Goal: Use online tool/utility: Utilize a website feature to perform a specific function

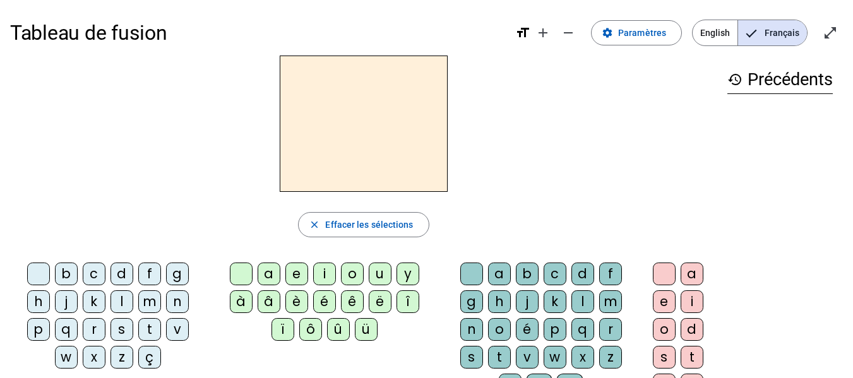
click at [121, 331] on div "s" at bounding box center [121, 329] width 23 height 23
click at [381, 276] on div "u" at bounding box center [380, 274] width 23 height 23
click at [65, 281] on div "b" at bounding box center [66, 274] width 23 height 23
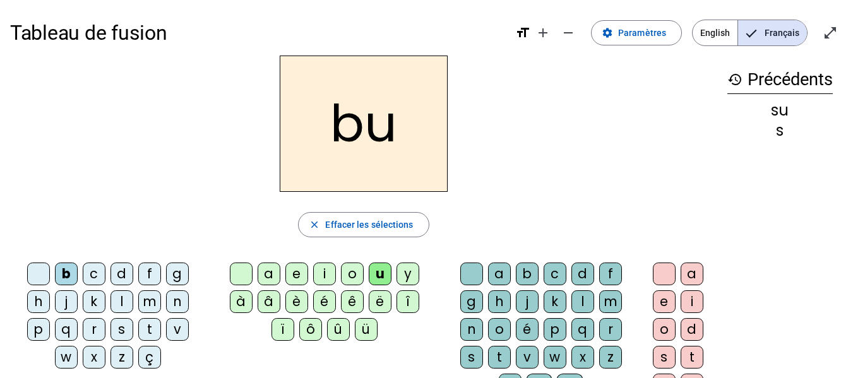
click at [127, 304] on div "l" at bounding box center [121, 301] width 23 height 23
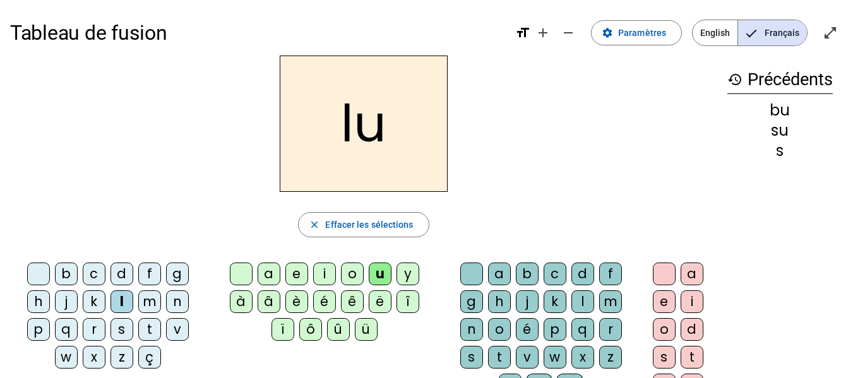
click at [127, 304] on div "l" at bounding box center [121, 301] width 23 height 23
click at [123, 273] on div "d" at bounding box center [121, 274] width 23 height 23
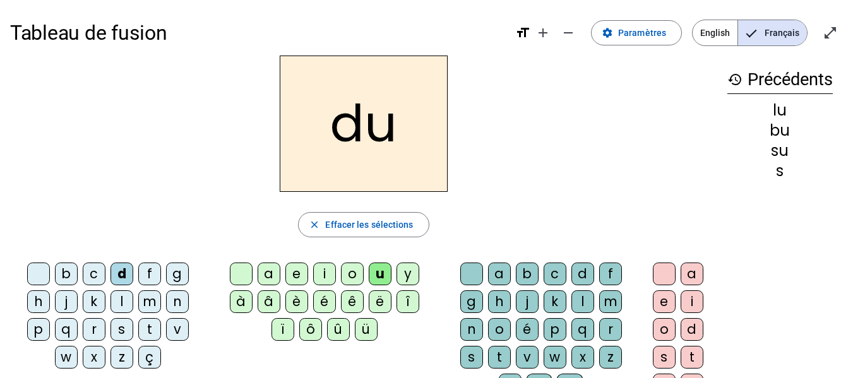
click at [154, 329] on div "t" at bounding box center [149, 329] width 23 height 23
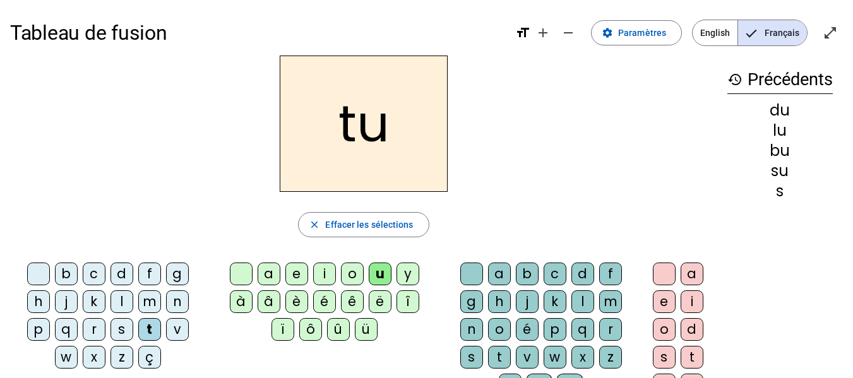
click at [266, 276] on div "a" at bounding box center [269, 274] width 23 height 23
click at [123, 326] on div "s" at bounding box center [121, 329] width 23 height 23
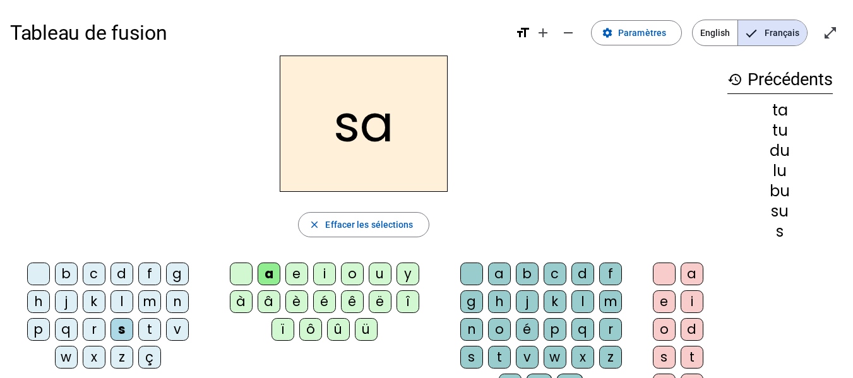
click at [150, 303] on div "m" at bounding box center [149, 301] width 23 height 23
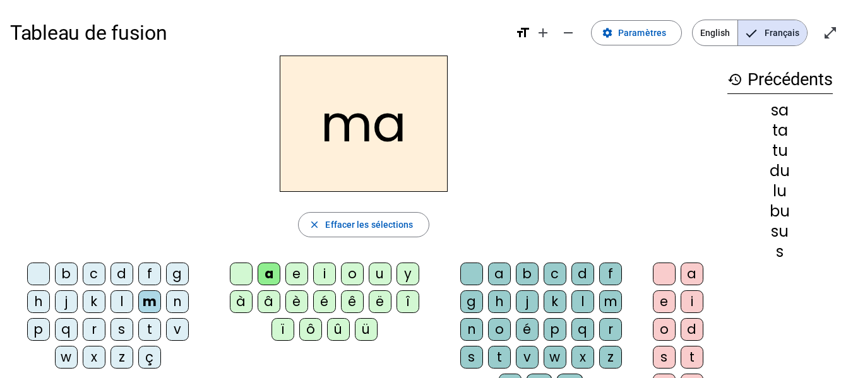
click at [121, 304] on div "l" at bounding box center [121, 301] width 23 height 23
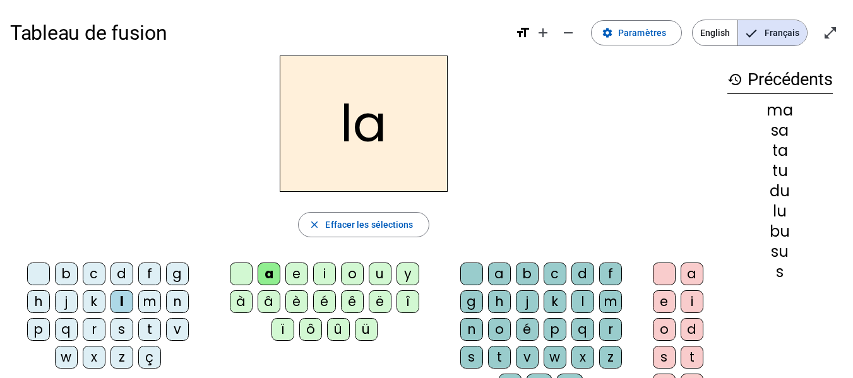
click at [296, 274] on div "e" at bounding box center [296, 274] width 23 height 23
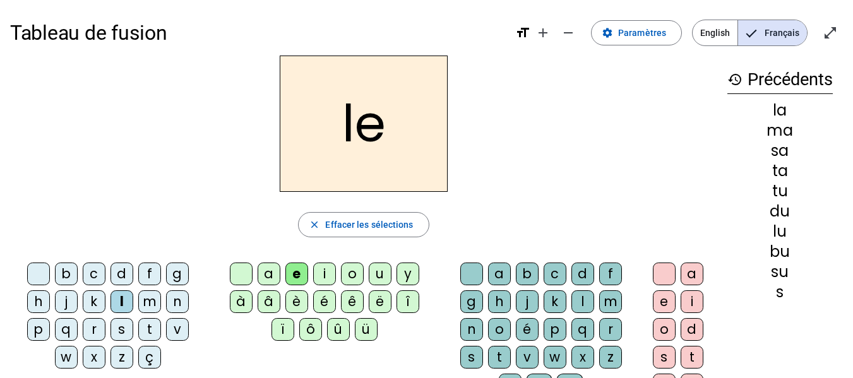
click at [122, 328] on div "s" at bounding box center [121, 329] width 23 height 23
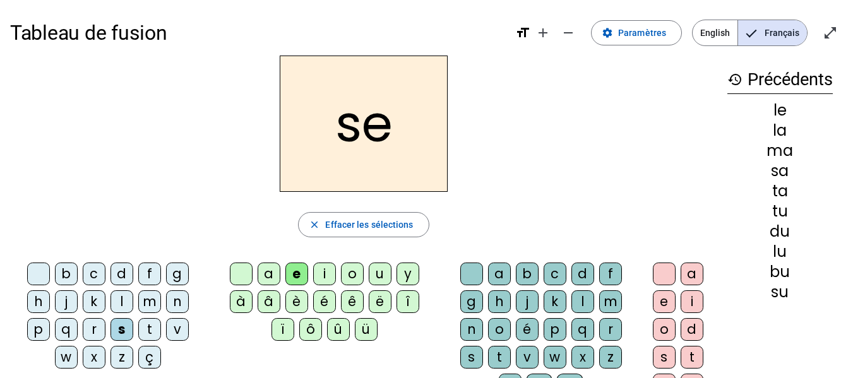
click at [324, 273] on div "i" at bounding box center [324, 274] width 23 height 23
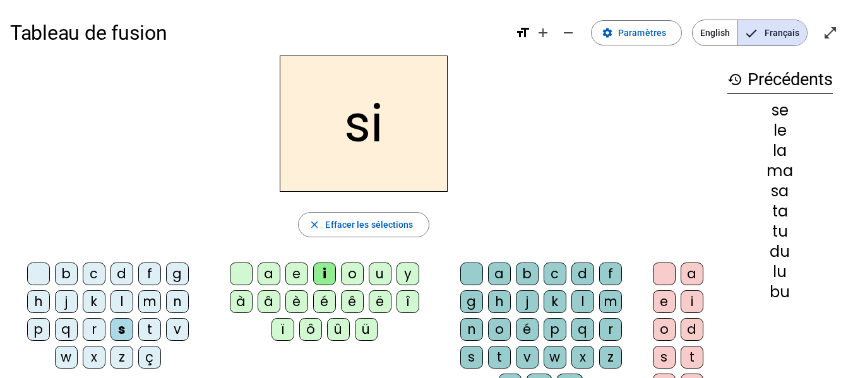
click at [182, 300] on div "n" at bounding box center [177, 301] width 23 height 23
click at [39, 334] on div "p" at bounding box center [38, 329] width 23 height 23
